Goal: Find specific page/section: Find specific page/section

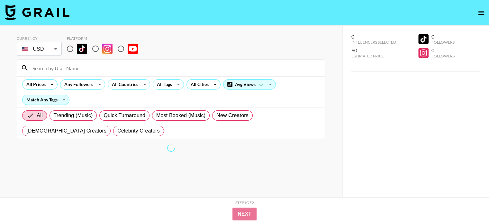
click at [94, 50] on input "radio" at bounding box center [95, 48] width 13 height 13
radio input "true"
click at [137, 68] on input at bounding box center [175, 68] width 292 height 10
click at [94, 68] on input at bounding box center [175, 68] width 292 height 10
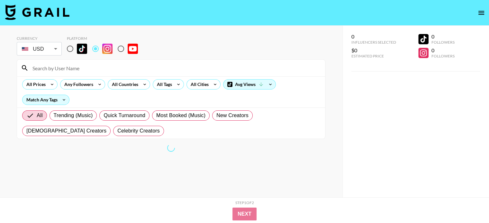
click at [91, 68] on input at bounding box center [175, 68] width 292 height 10
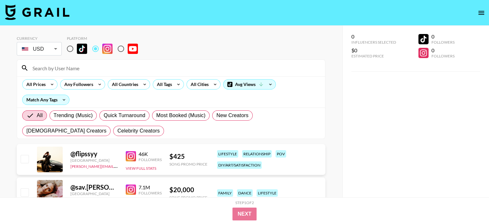
paste input "glambymeli"
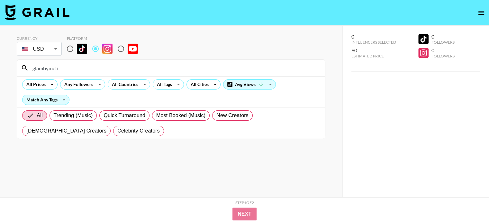
click at [176, 69] on input "glambymeli" at bounding box center [175, 68] width 292 height 10
paste input "vemakeup713"
click at [221, 65] on input "vemakeup713" at bounding box center [175, 68] width 292 height 10
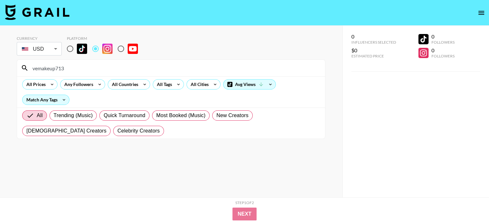
click at [221, 65] on input "vemakeup713" at bounding box center [175, 68] width 292 height 10
click at [153, 71] on input "vemakeup713" at bounding box center [175, 68] width 292 height 10
click at [153, 70] on input "vemakeup713" at bounding box center [175, 68] width 292 height 10
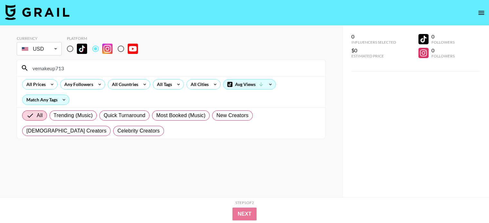
paste input "andreacalderonf"
click at [178, 67] on input "andreacalderonf" at bounding box center [175, 68] width 292 height 10
paste input "mayamrowland"
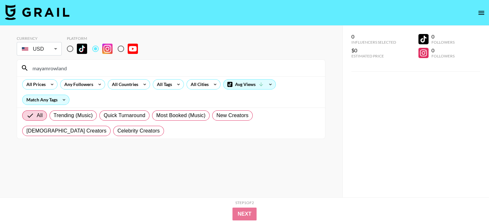
click at [160, 64] on input "mayamrowland" at bounding box center [175, 68] width 292 height 10
paste input "veralmakeup"
click at [173, 67] on input "veralmakeup" at bounding box center [175, 68] width 292 height 10
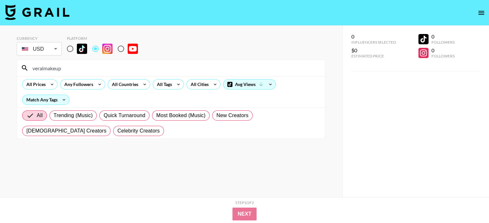
click at [173, 67] on input "veralmakeup" at bounding box center [175, 68] width 292 height 10
paste input "theonlyanina"
click at [170, 74] on div "theonlyanina" at bounding box center [171, 68] width 308 height 17
click at [167, 70] on input "theonlyanina" at bounding box center [175, 68] width 292 height 10
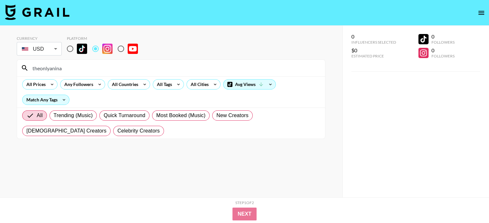
click at [167, 70] on input "theonlyanina" at bounding box center [175, 68] width 292 height 10
paste input "griisycalderonn"
click at [114, 69] on input "griisycalderonn" at bounding box center [175, 68] width 292 height 10
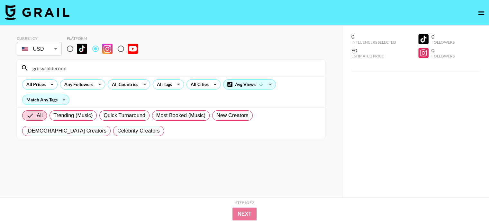
paste input "jailyneojeda"
click at [105, 65] on input "jailyneojeda" at bounding box center [175, 68] width 292 height 10
paste input "[PERSON_NAME]"
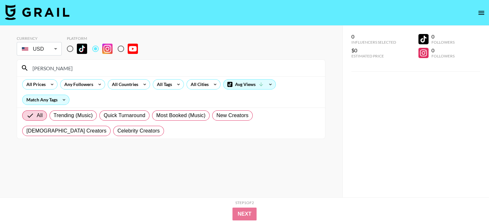
click at [126, 67] on input "[PERSON_NAME]" at bounding box center [175, 68] width 292 height 10
paste input "kemtutorials"
click at [137, 69] on input "kemtutorials" at bounding box center [175, 68] width 292 height 10
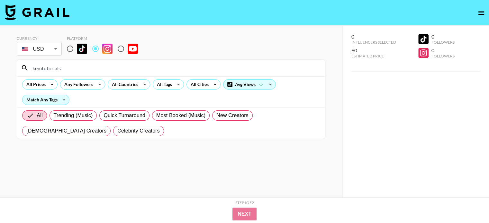
click at [137, 69] on input "kemtutorials" at bounding box center [175, 68] width 292 height 10
paste input "[PERSON_NAME][DOMAIN_NAME]"
click at [194, 72] on input "[PERSON_NAME][DOMAIN_NAME]" at bounding box center [175, 68] width 292 height 10
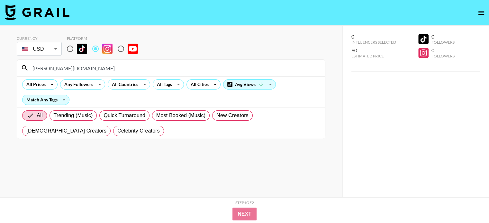
paste input "cooking_with_payasa"
click at [150, 66] on input "cooking_with_payasa" at bounding box center [175, 68] width 292 height 10
paste input "sherrymaldonado"
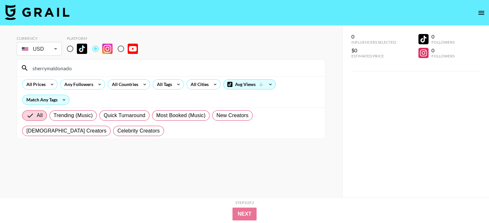
click at [118, 71] on input "sherrymaldonado" at bounding box center [175, 68] width 292 height 10
paste input "chantellramirezz"
click at [120, 63] on input "chantellramirezz" at bounding box center [175, 68] width 292 height 10
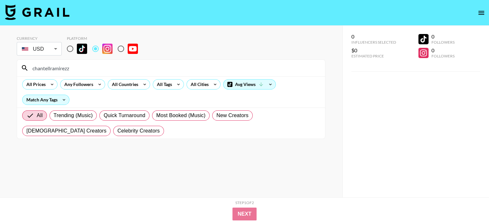
click at [120, 63] on input "chantellramirezz" at bounding box center [175, 68] width 292 height 10
paste input "fernyzambrana"
click at [135, 72] on input "fernyzambrana" at bounding box center [175, 68] width 292 height 10
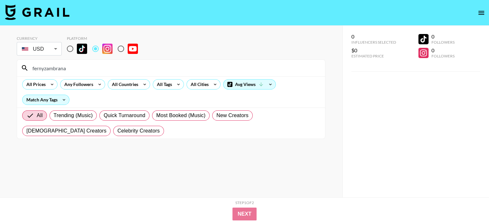
click at [135, 72] on input "fernyzambrana" at bounding box center [175, 68] width 292 height 10
paste input "mariasgoldenmakeup"
click at [142, 67] on input "mariasgoldenmakeup" at bounding box center [175, 68] width 292 height 10
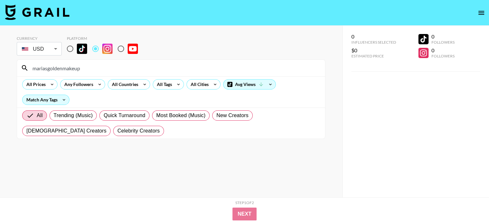
paste input "lizzieiervasi"
click at [142, 67] on input "lizzieiervasi" at bounding box center [175, 68] width 292 height 10
click at [153, 69] on input "lizzieiervasi" at bounding box center [175, 68] width 292 height 10
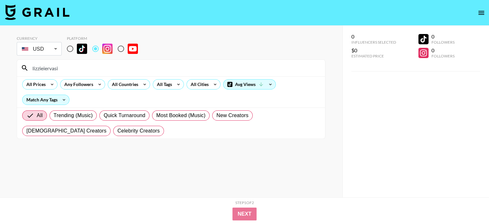
click at [153, 69] on input "lizzieiervasi" at bounding box center [175, 68] width 292 height 10
paste input "style_bymartz"
click at [197, 64] on input "style_bymartz" at bounding box center [175, 68] width 292 height 10
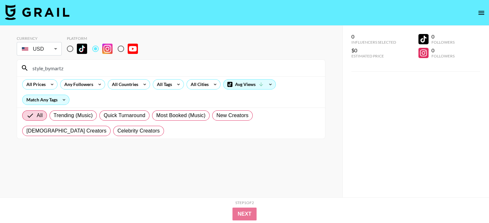
paste input "millydoesmakeup_"
click at [109, 68] on input "millydoesmakeup_" at bounding box center [175, 68] width 292 height 10
paste input "glambygladyss"
click at [139, 65] on input "glambygladyss" at bounding box center [175, 68] width 292 height 10
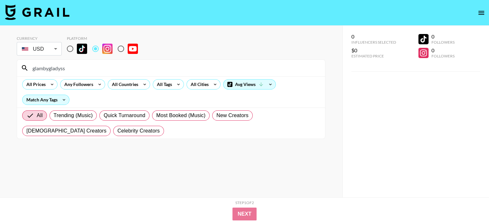
click at [139, 65] on input "glambygladyss" at bounding box center [175, 68] width 292 height 10
paste input "vickyjustiz"
click at [94, 67] on input "vickyjustiz" at bounding box center [175, 68] width 292 height 10
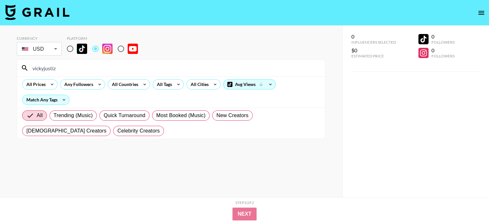
paste input "fitness"
click at [150, 71] on input "vickyjustizfitness" at bounding box center [175, 68] width 292 height 10
paste input "iheartsarahy"
type input "iheartsarahy"
